Goal: Task Accomplishment & Management: Manage account settings

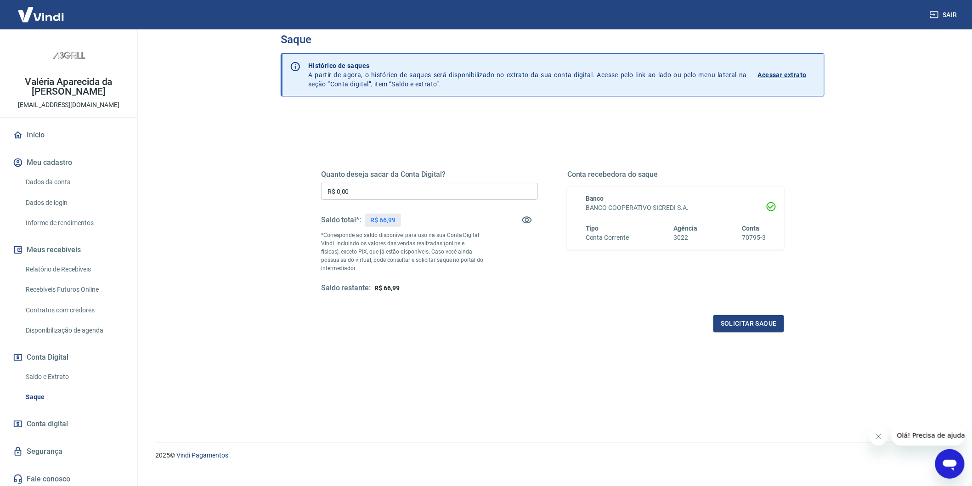
scroll to position [28, 0]
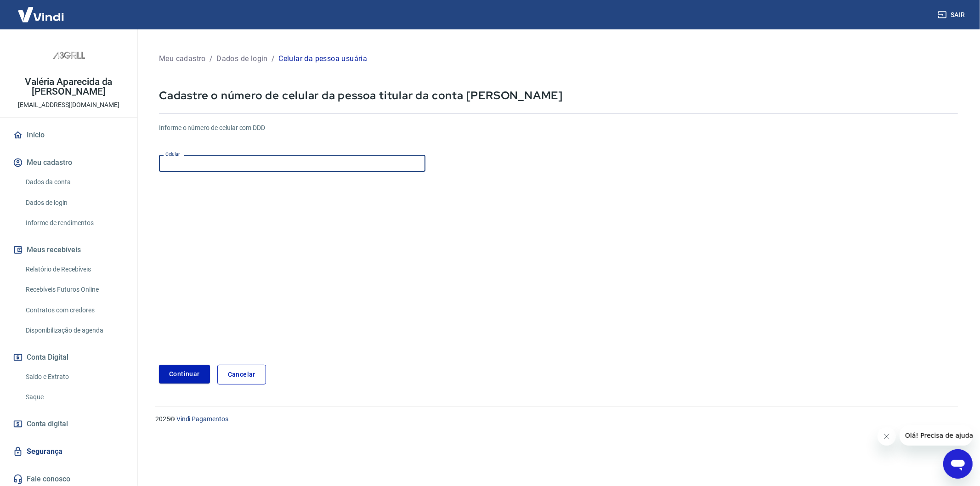
click at [249, 161] on input "Celular" at bounding box center [292, 163] width 267 height 17
type input "[PHONE_NUMBER]"
click at [178, 374] on button "Continuar" at bounding box center [184, 374] width 51 height 19
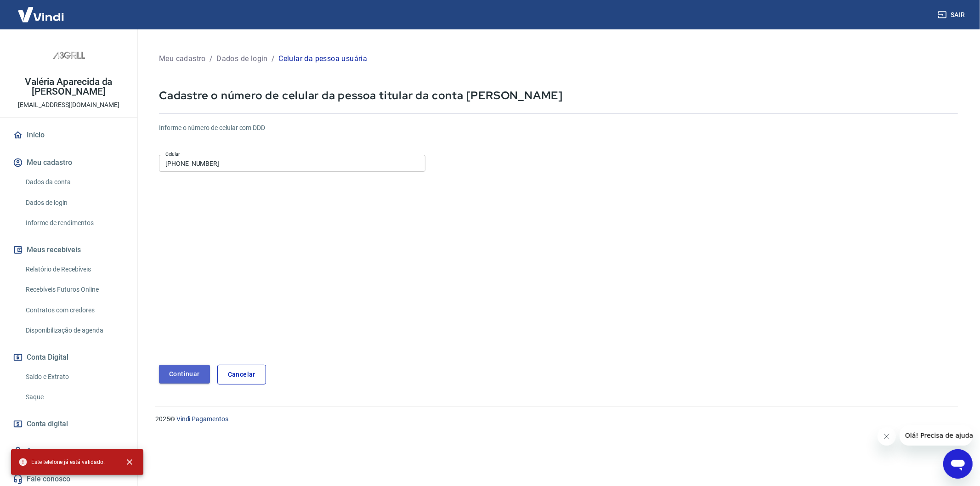
click at [186, 370] on button "Continuar" at bounding box center [184, 374] width 51 height 19
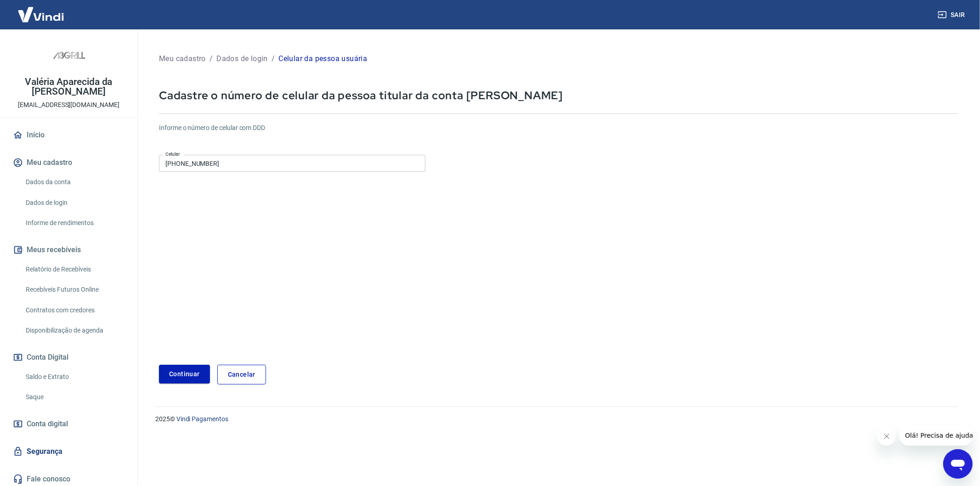
click at [44, 125] on link "Início" at bounding box center [68, 135] width 115 height 20
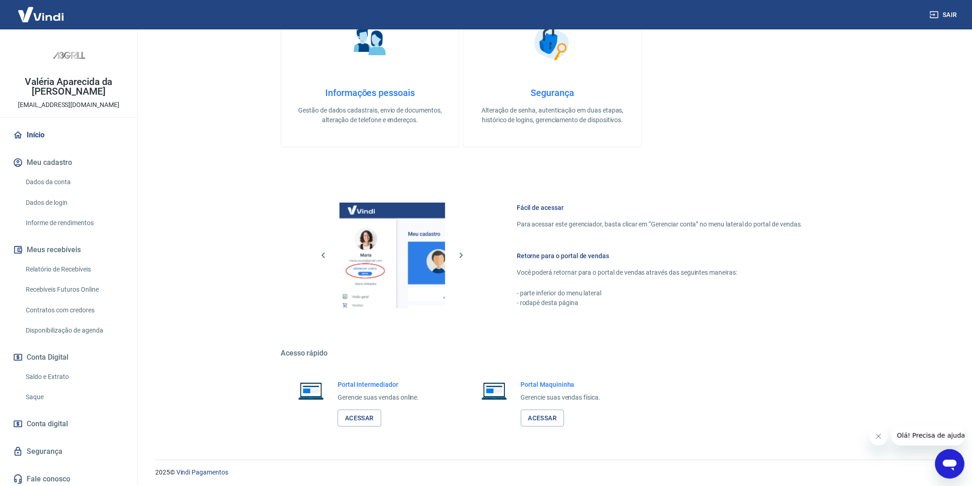
scroll to position [230, 0]
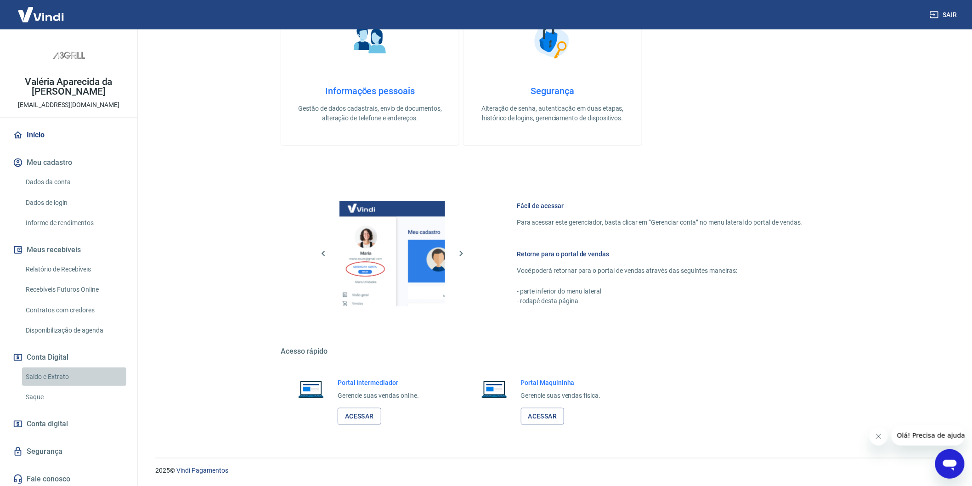
click at [50, 368] on link "Saldo e Extrato" at bounding box center [74, 377] width 104 height 19
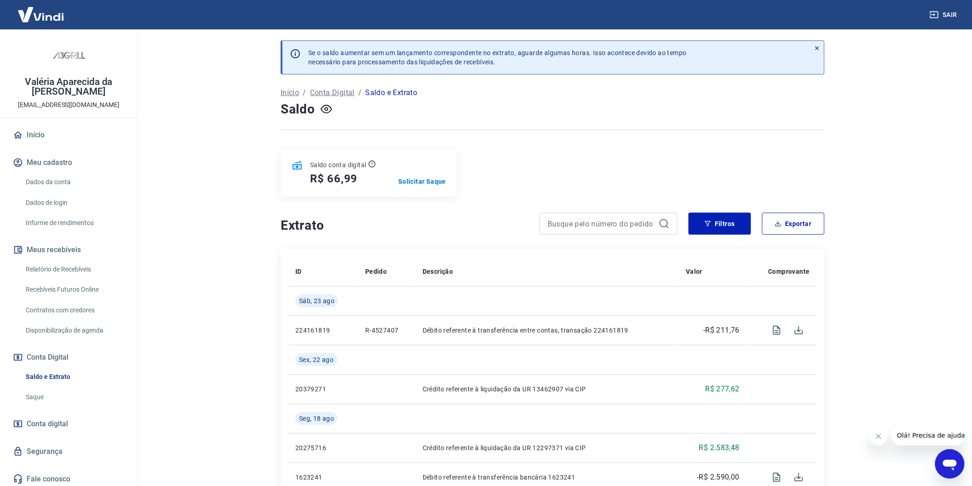
drag, startPoint x: 37, startPoint y: 129, endPoint x: 69, endPoint y: 168, distance: 50.6
click at [36, 128] on link "Início" at bounding box center [68, 135] width 115 height 20
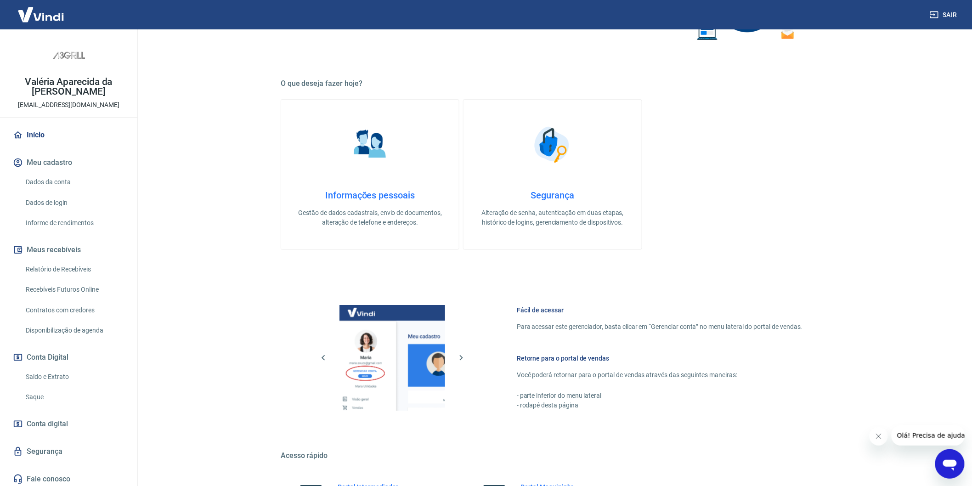
scroll to position [230, 0]
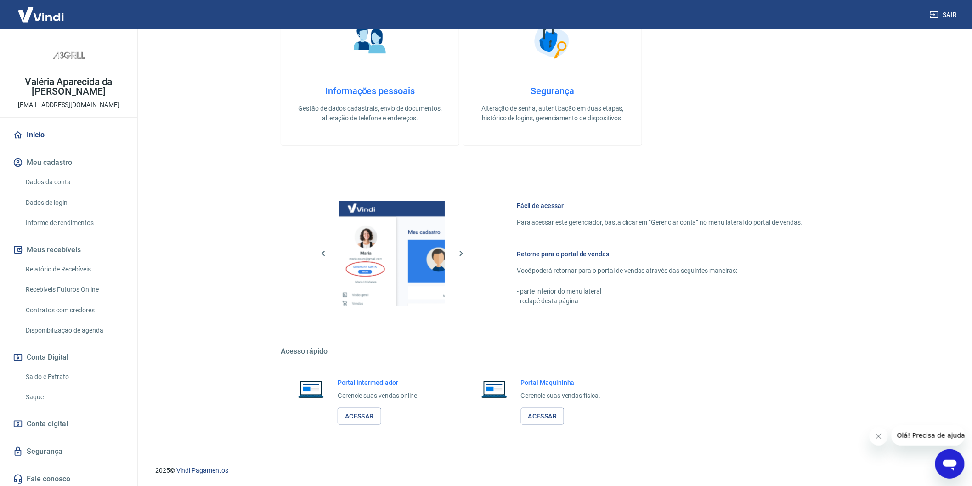
click at [57, 418] on span "Conta digital" at bounding box center [47, 424] width 41 height 13
